Goal: Information Seeking & Learning: Learn about a topic

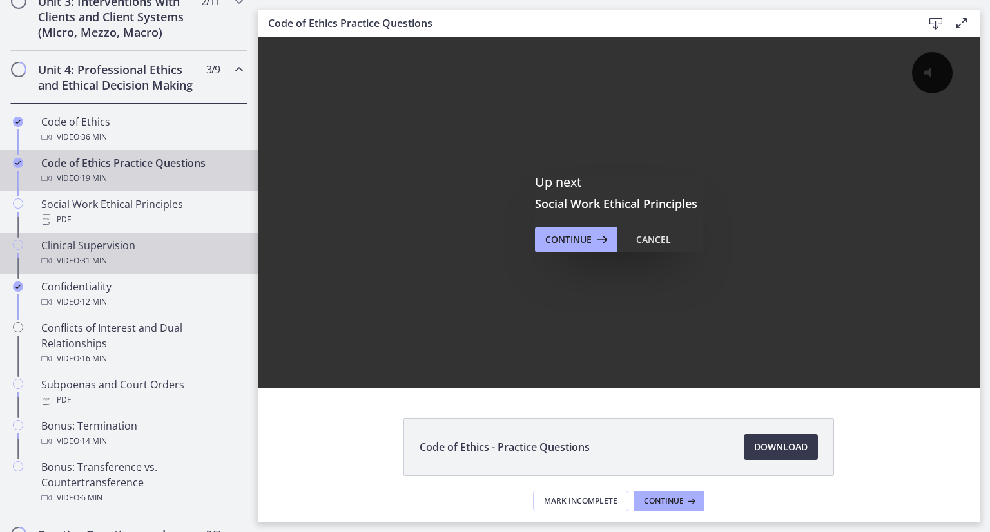
scroll to position [522, 0]
click at [97, 260] on div "Clinical Supervision Video · 31 min" at bounding box center [141, 252] width 201 height 31
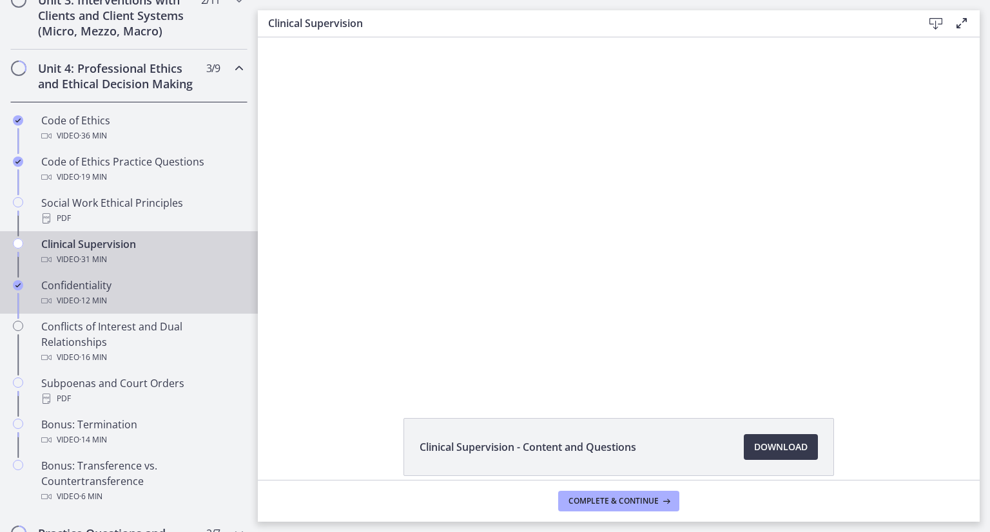
click at [77, 309] on div "Video · 12 min" at bounding box center [141, 300] width 201 height 15
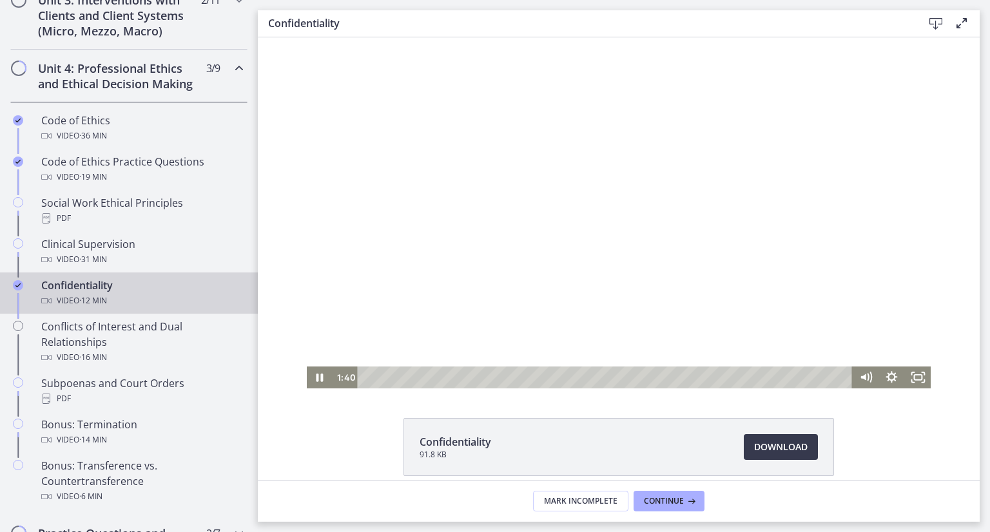
click at [467, 375] on div "Playbar" at bounding box center [607, 378] width 480 height 22
click at [490, 375] on div "3:07" at bounding box center [607, 378] width 480 height 22
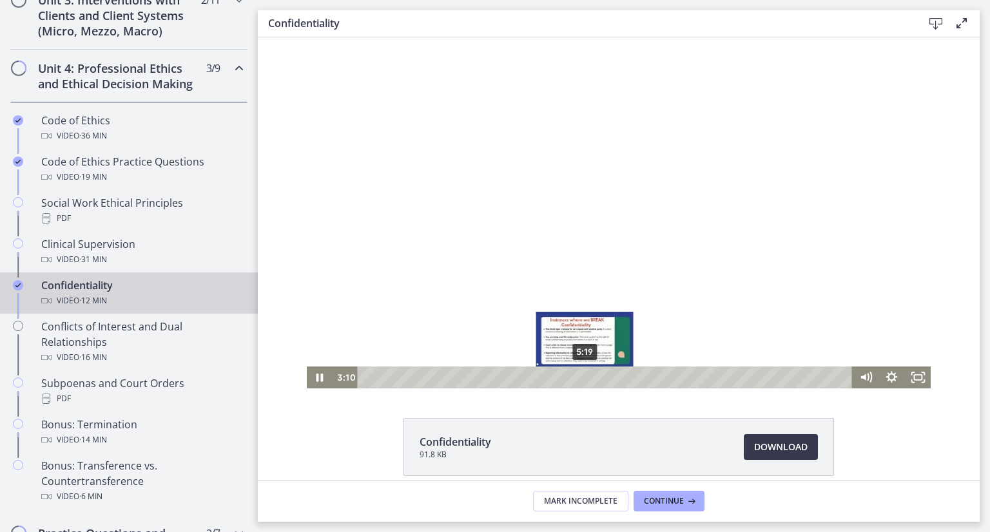
click at [580, 375] on div "5:19" at bounding box center [607, 378] width 480 height 22
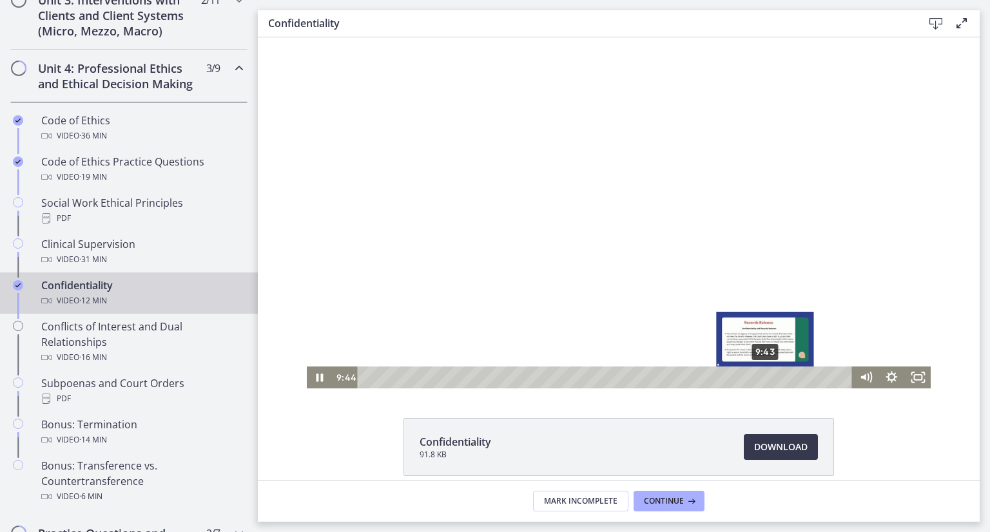
click at [761, 375] on div "9:43" at bounding box center [607, 378] width 480 height 22
click at [788, 378] on div "10:22" at bounding box center [607, 378] width 480 height 22
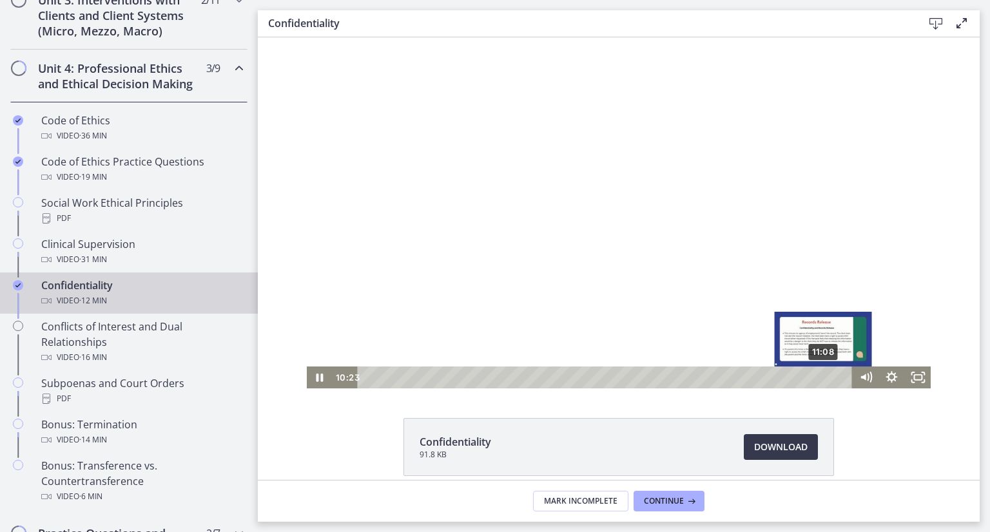
click at [821, 380] on div "11:08" at bounding box center [607, 378] width 480 height 22
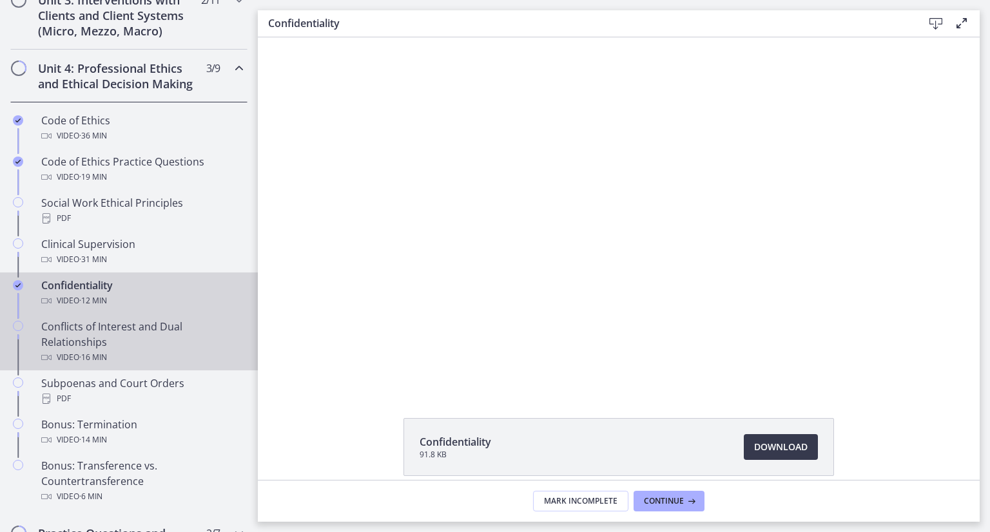
click at [90, 335] on div "Conflicts of Interest and Dual Relationships Video · 16 min" at bounding box center [141, 342] width 201 height 46
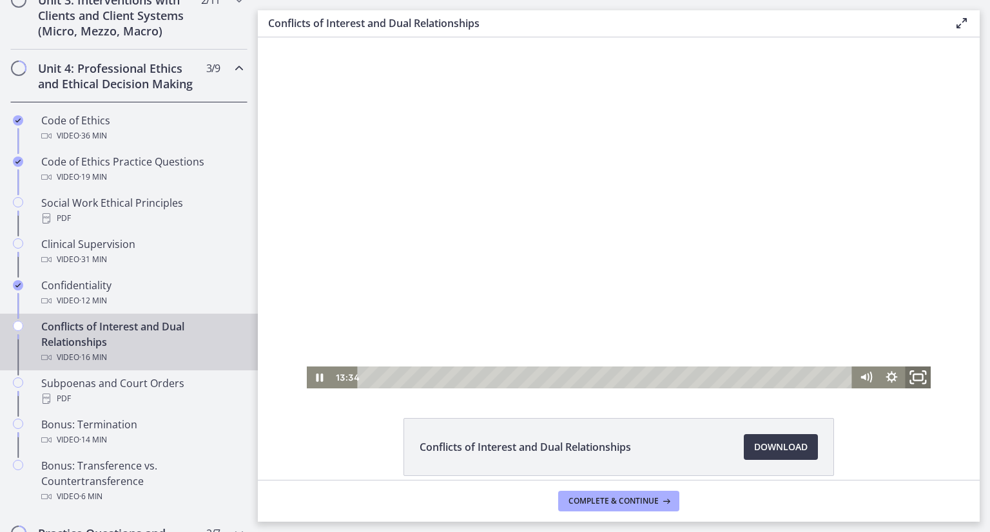
click at [924, 381] on icon "Fullscreen" at bounding box center [917, 378] width 31 height 26
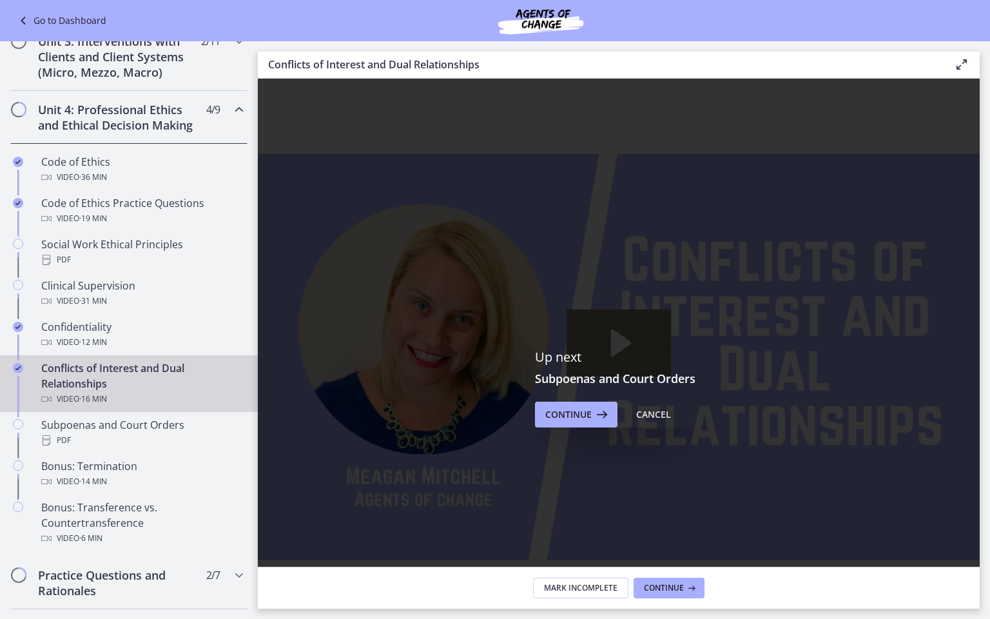
click at [980, 532] on icon "Fullscreen" at bounding box center [963, 621] width 34 height 28
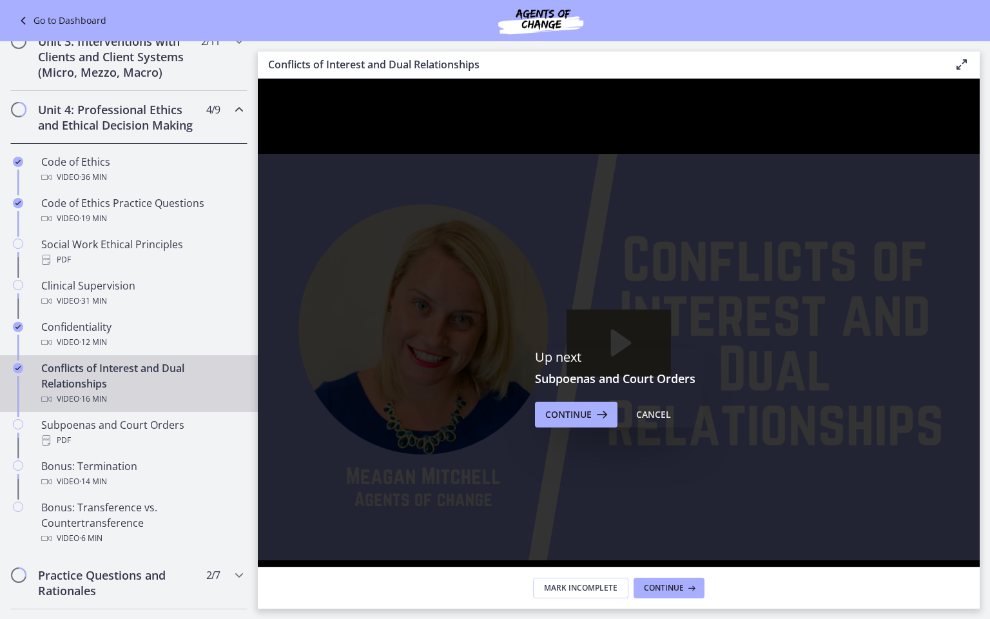
click at [983, 532] on icon "Unfullscreen" at bounding box center [963, 622] width 40 height 34
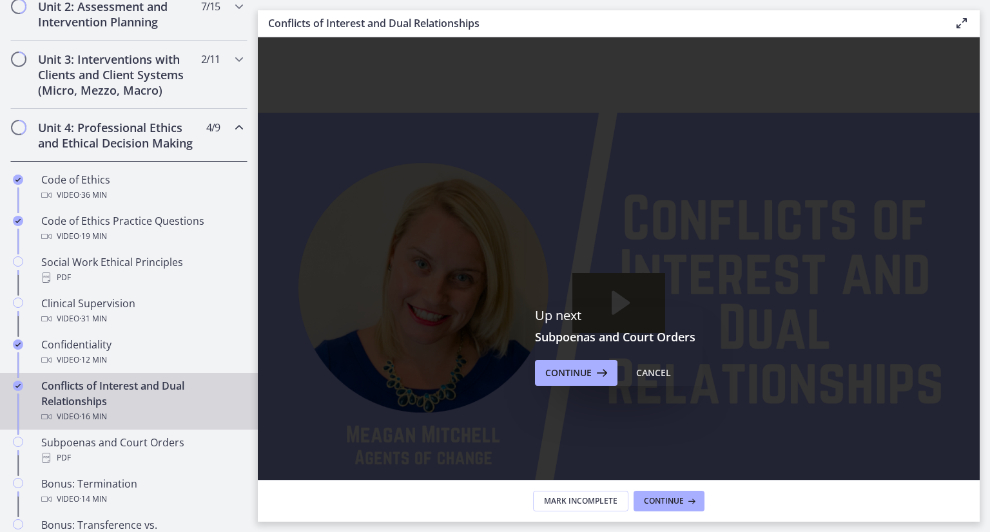
scroll to position [522, 0]
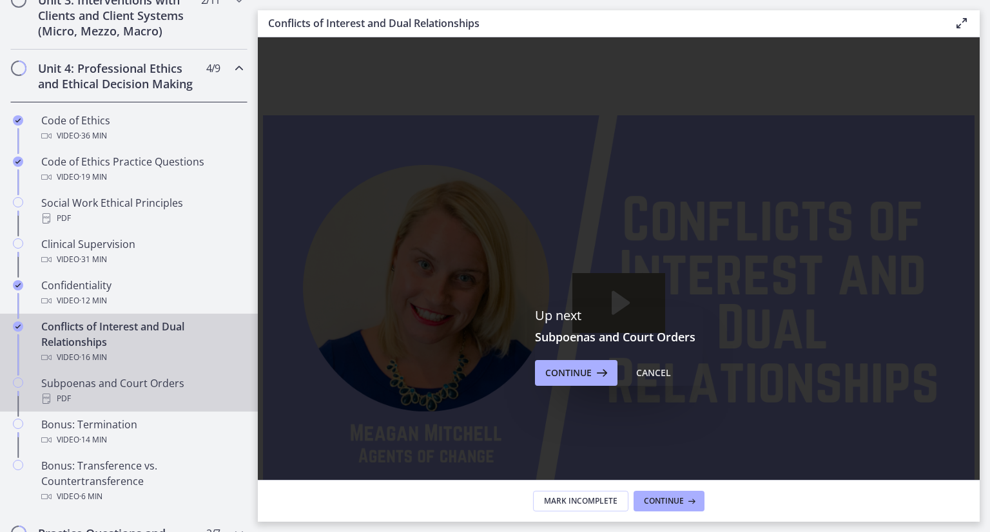
click at [179, 407] on div "PDF" at bounding box center [141, 398] width 201 height 15
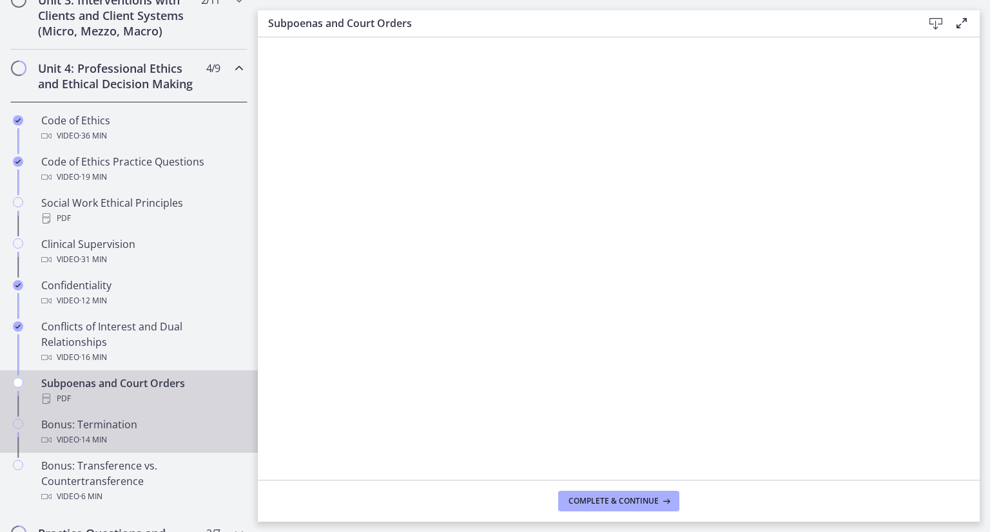
click at [164, 444] on div "Bonus: Termination Video · 14 min" at bounding box center [141, 432] width 201 height 31
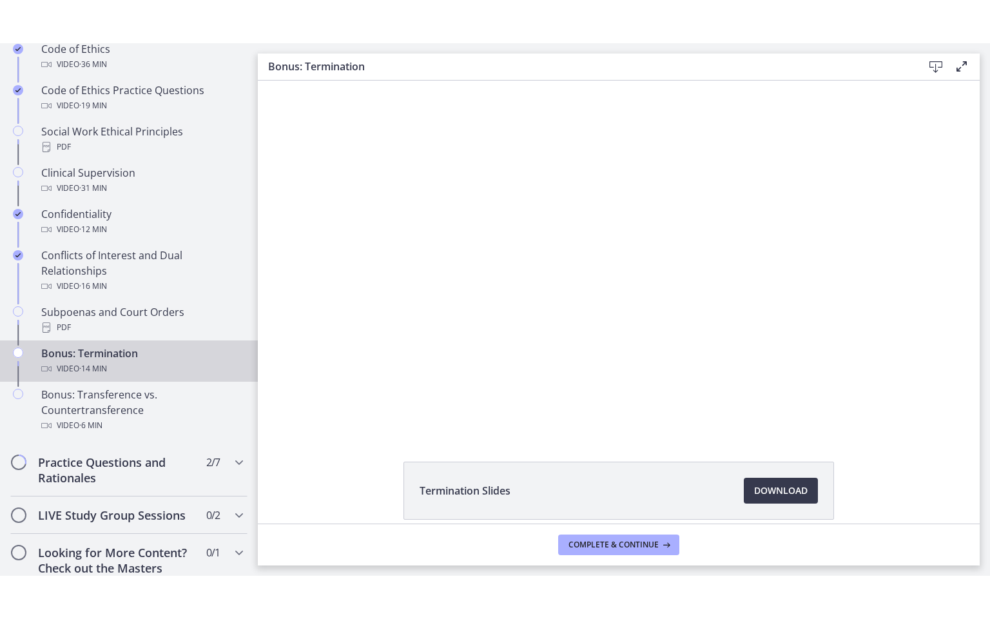
scroll to position [638, 0]
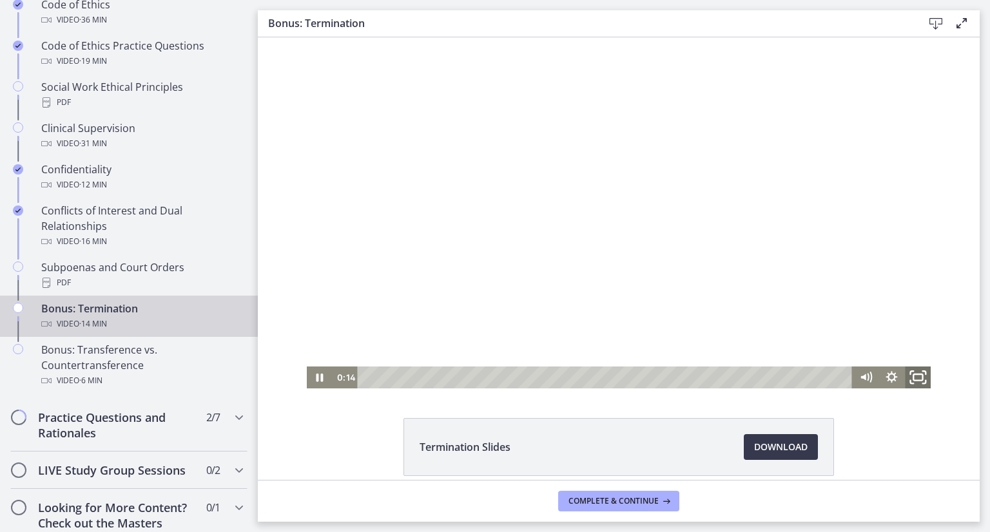
click at [910, 378] on icon "Fullscreen" at bounding box center [917, 378] width 31 height 26
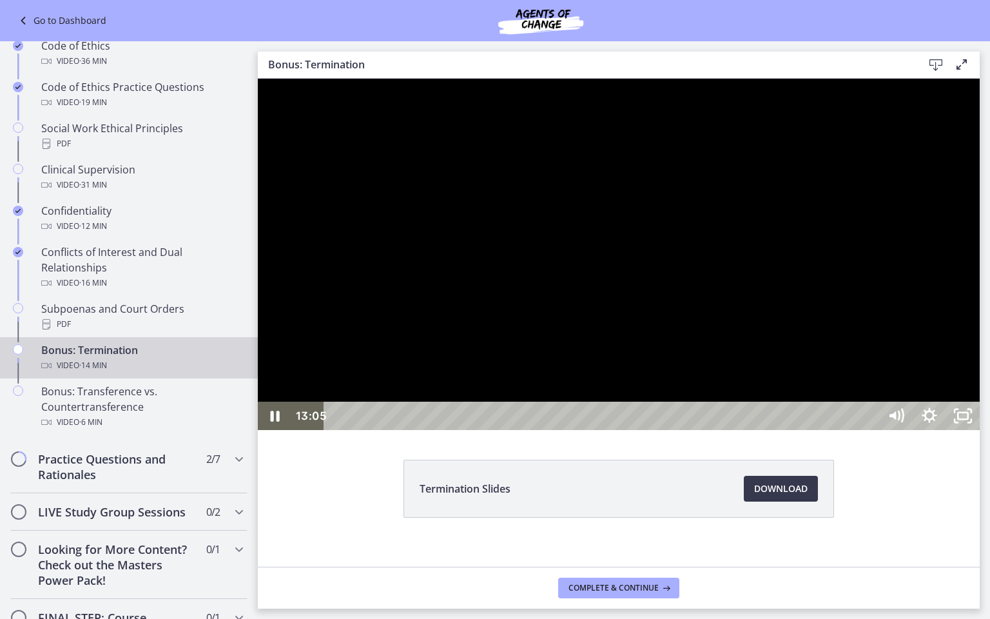
click at [490, 430] on div at bounding box center [619, 254] width 722 height 351
click at [980, 430] on icon "Unfullscreen" at bounding box center [963, 416] width 34 height 28
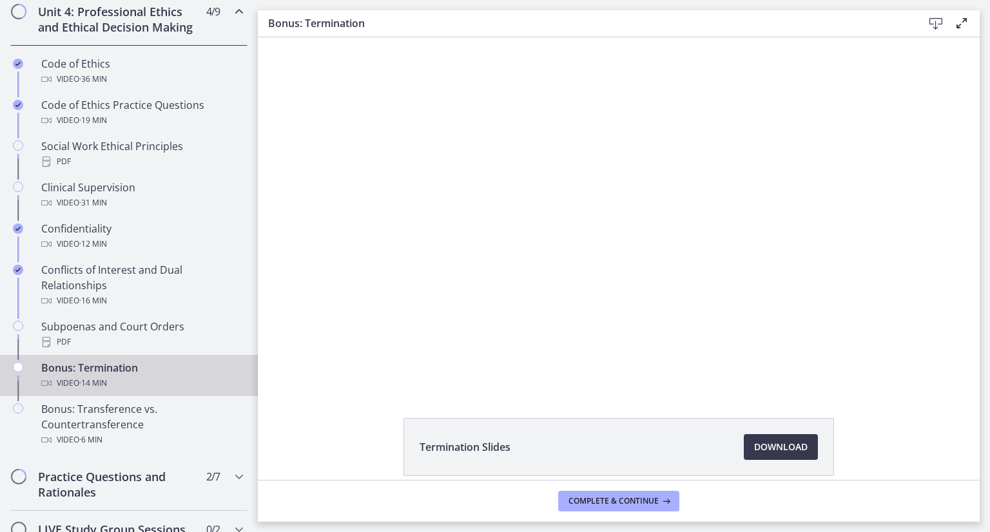
scroll to position [638, 0]
